Goal: Task Accomplishment & Management: Manage account settings

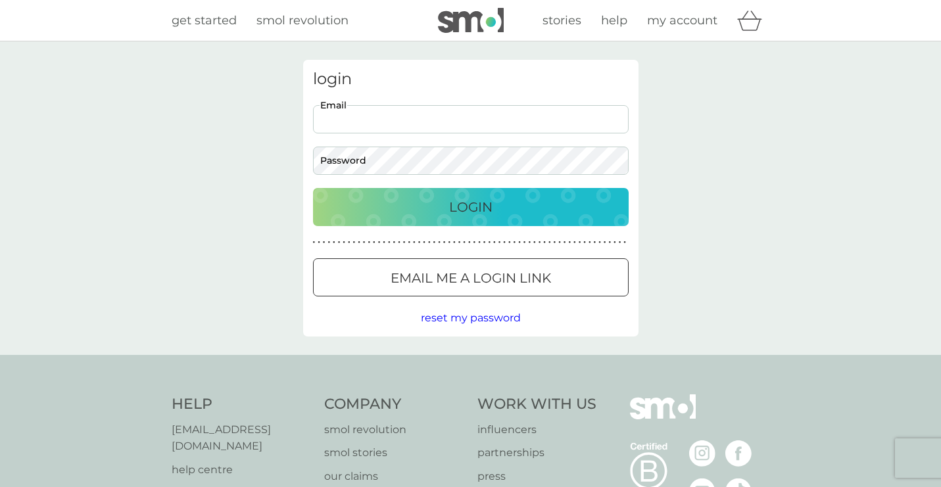
type input "[PERSON_NAME][EMAIL_ADDRESS][DOMAIN_NAME]"
click at [418, 195] on button "Login" at bounding box center [471, 207] width 316 height 38
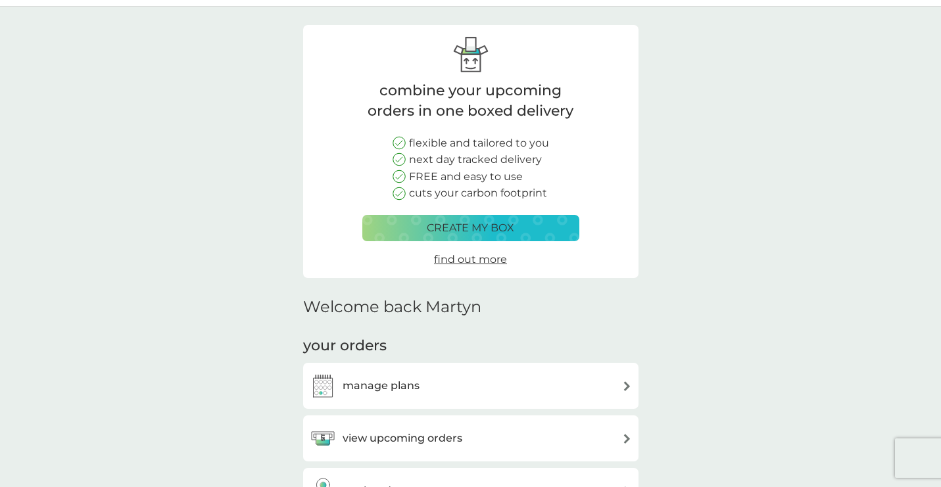
scroll to position [90, 0]
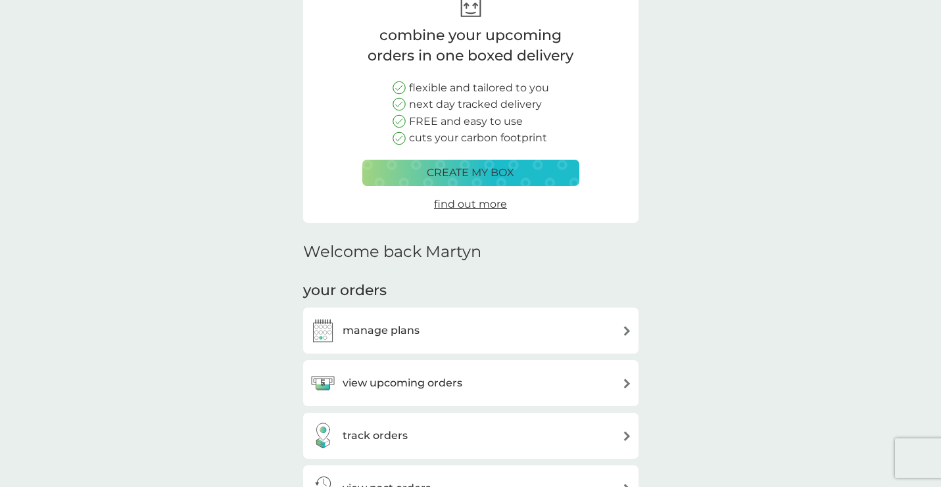
click at [406, 326] on h3 "manage plans" at bounding box center [381, 330] width 77 height 17
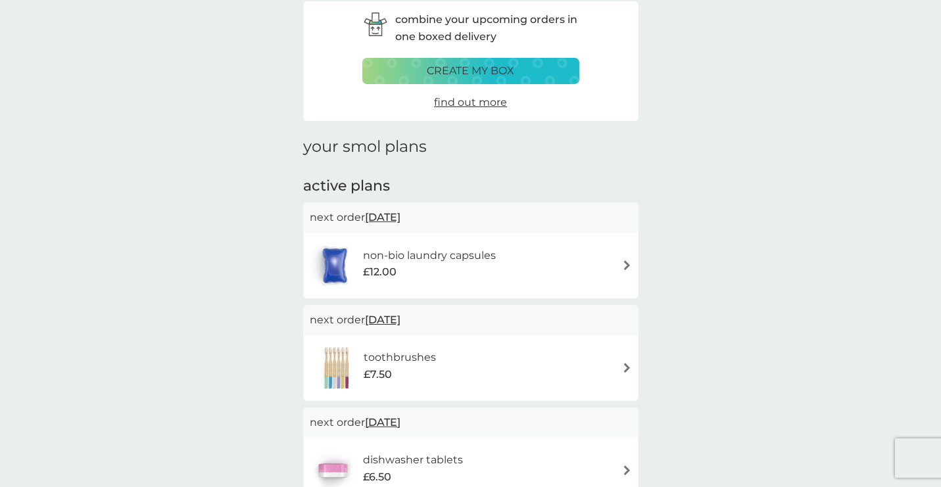
scroll to position [47, 0]
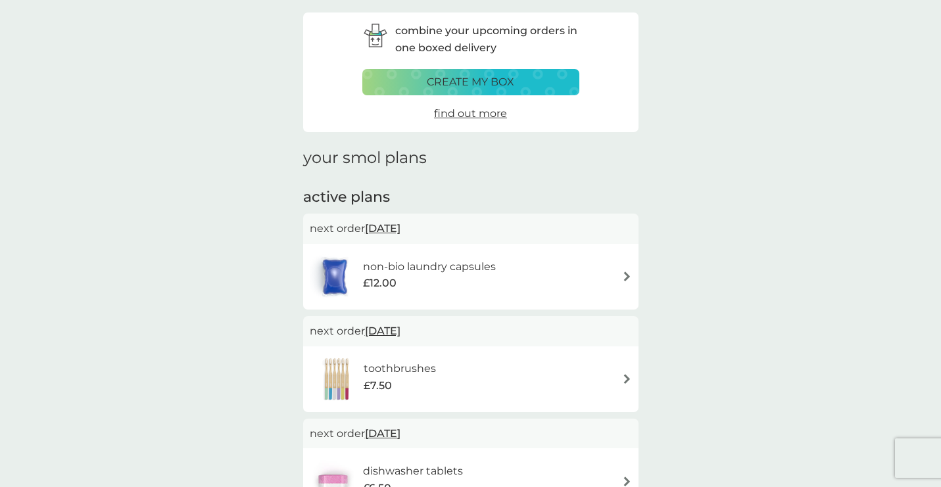
click at [619, 274] on div "non-bio laundry capsules £12.00" at bounding box center [471, 277] width 322 height 46
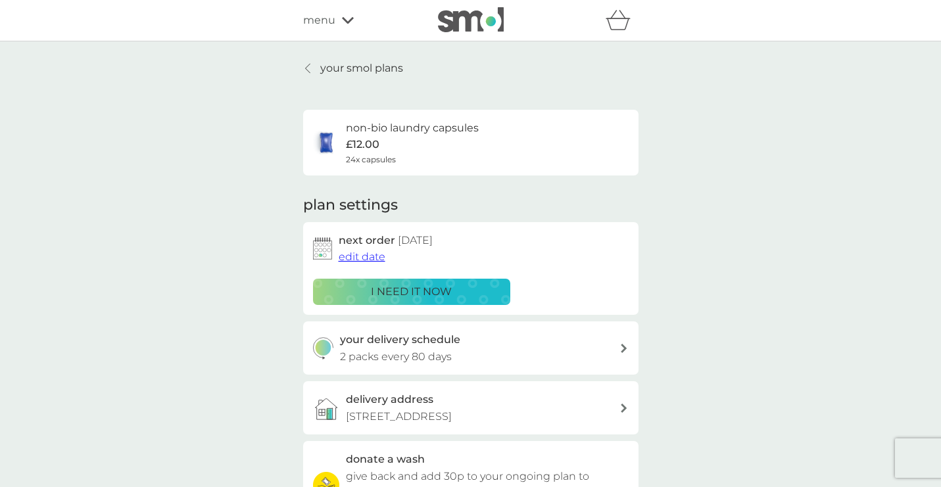
click at [354, 254] on span "edit date" at bounding box center [362, 257] width 47 height 12
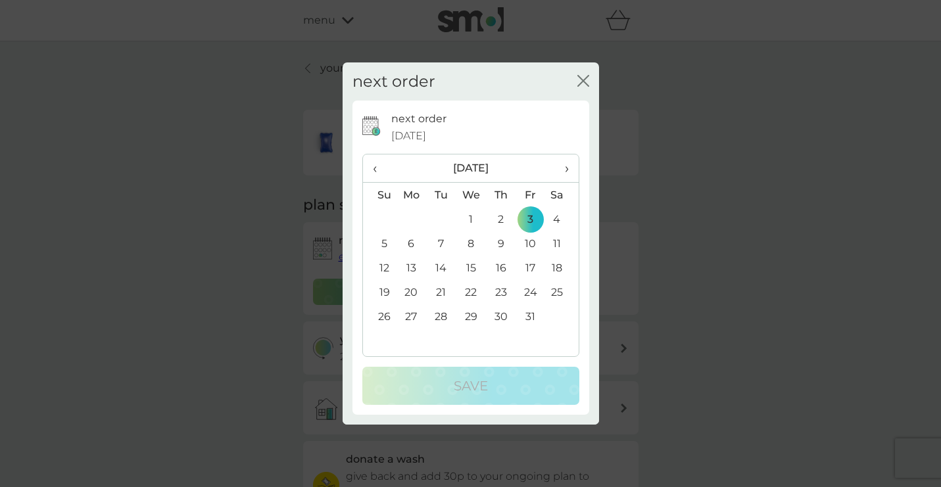
click at [379, 168] on span "‹" at bounding box center [380, 169] width 14 height 28
click at [501, 243] on td "11" at bounding box center [501, 243] width 30 height 24
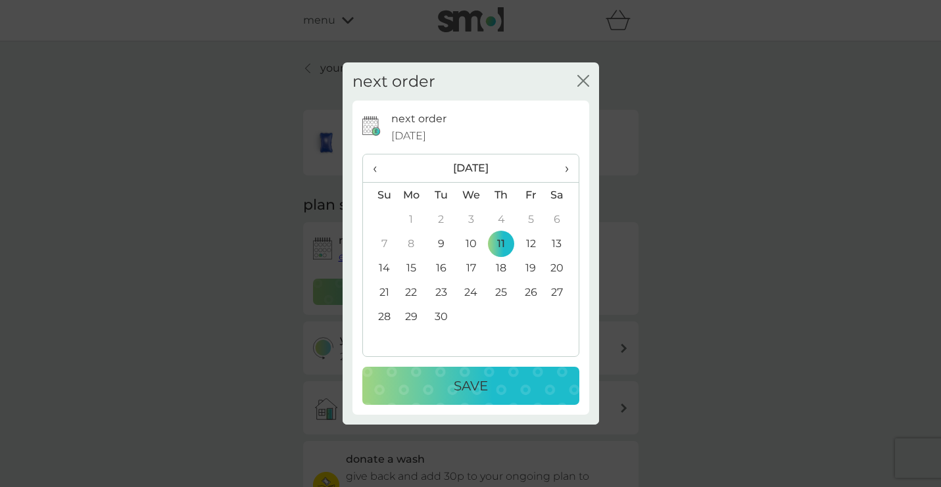
click at [494, 390] on div "Save" at bounding box center [470, 385] width 191 height 21
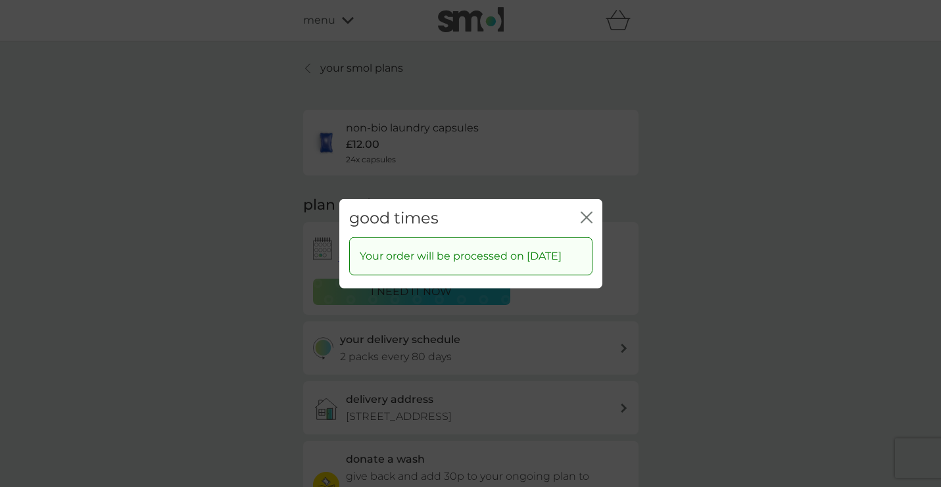
click at [587, 212] on icon "close" at bounding box center [589, 217] width 5 height 11
